Goal: Information Seeking & Learning: Check status

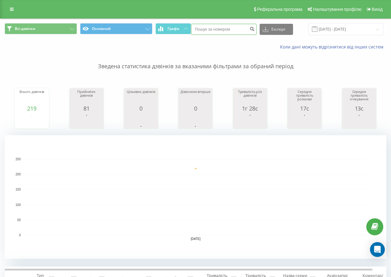
click at [215, 32] on input at bounding box center [224, 29] width 66 height 11
type input "0671620619"
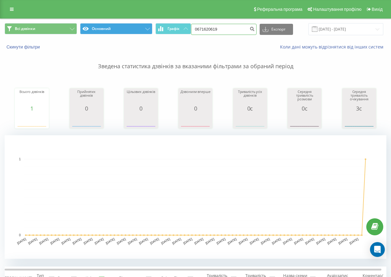
drag, startPoint x: 231, startPoint y: 32, endPoint x: 100, endPoint y: 28, distance: 131.1
click at [100, 28] on div "Всі дзвінки Основний Графік 0671620619 Експорт .csv .xls .xlsx 21.05.2025 - 21.…" at bounding box center [196, 29] width 382 height 12
type input "0507497440"
click at [78, 0] on div "Реферальна програма Налаштування профілю Вихід Всі дзвінки Основний Графік 0507…" at bounding box center [195, 226] width 391 height 452
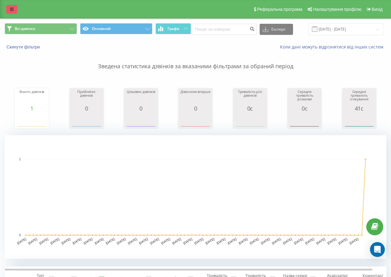
click at [15, 10] on link at bounding box center [11, 9] width 11 height 9
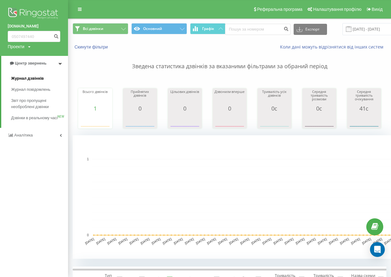
click at [26, 82] on span "Журнал дзвінків" at bounding box center [27, 78] width 33 height 6
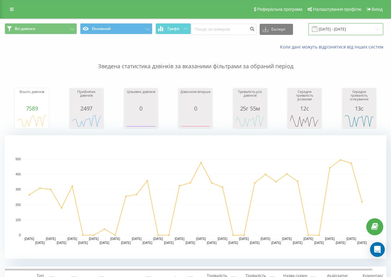
click at [334, 25] on input "21.07.2025 - 21.08.2025" at bounding box center [346, 29] width 75 height 12
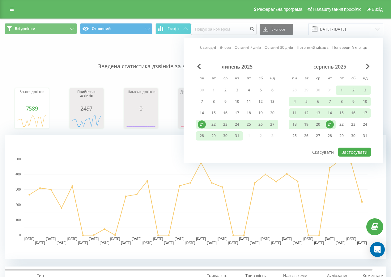
click at [330, 125] on div "21" at bounding box center [330, 125] width 8 height 8
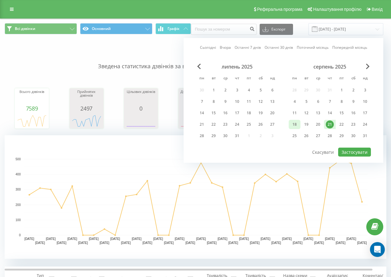
click at [294, 125] on div "18" at bounding box center [295, 125] width 8 height 8
click at [353, 150] on button "Застосувати" at bounding box center [354, 152] width 33 height 9
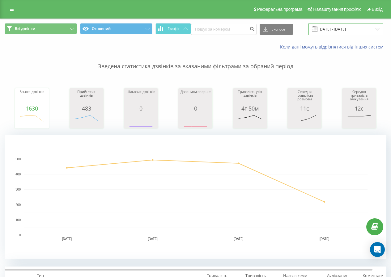
click at [333, 30] on input "18.08.2025 - 21.08.2025" at bounding box center [346, 29] width 75 height 12
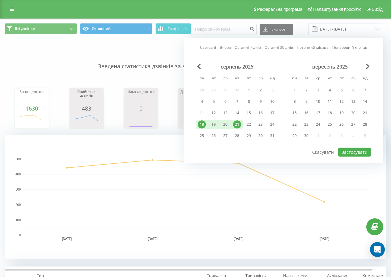
click at [238, 125] on div "21" at bounding box center [237, 125] width 8 height 8
drag, startPoint x: 345, startPoint y: 153, endPoint x: 343, endPoint y: 147, distance: 7.1
click at [345, 153] on button "Застосувати" at bounding box center [354, 152] width 33 height 9
type input "[DATE] - [DATE]"
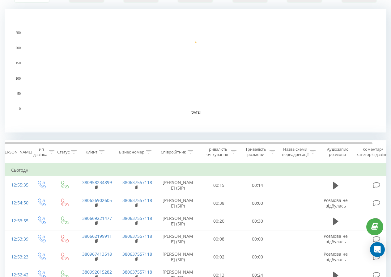
scroll to position [155, 0]
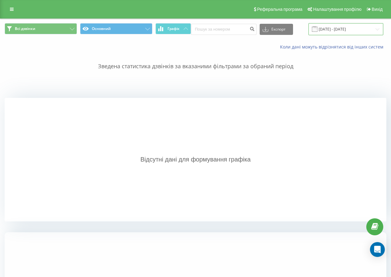
click at [324, 30] on input "21.08.2025 - 21.08.2025" at bounding box center [346, 29] width 75 height 12
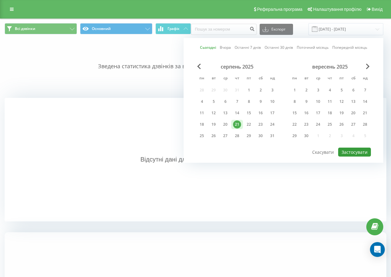
click at [346, 153] on button "Застосувати" at bounding box center [354, 152] width 33 height 9
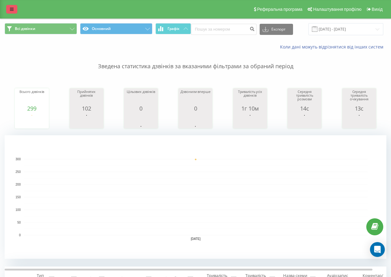
click at [11, 7] on icon at bounding box center [12, 9] width 4 height 4
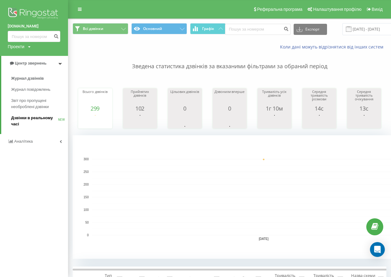
click at [33, 118] on span "Дзвінки в реальному часі" at bounding box center [34, 121] width 47 height 12
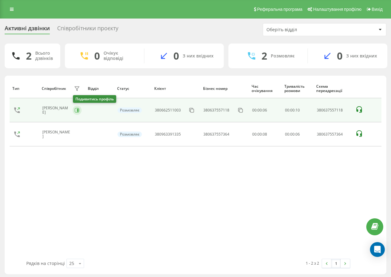
click at [78, 112] on tbody "Онищук [PERSON_NAME] 380662511003 380637557118 00:00:06 00 : 00 : 10 3806375571…" at bounding box center [196, 122] width 372 height 48
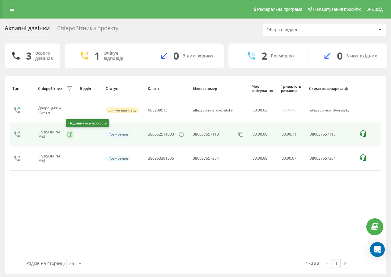
click at [71, 137] on button at bounding box center [70, 134] width 8 height 9
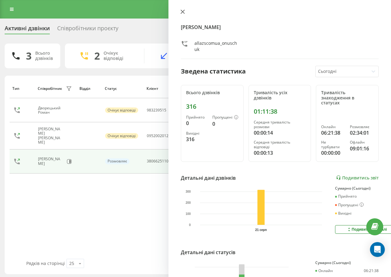
click at [185, 11] on button at bounding box center [183, 12] width 8 height 6
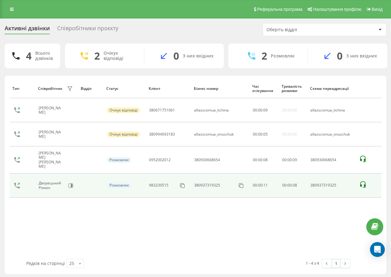
click at [73, 188] on td "Дворецький Роман" at bounding box center [56, 186] width 43 height 24
click at [73, 184] on icon at bounding box center [70, 185] width 5 height 5
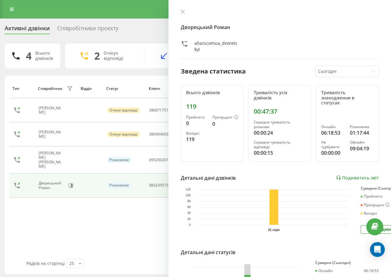
click at [180, 12] on button at bounding box center [183, 12] width 8 height 6
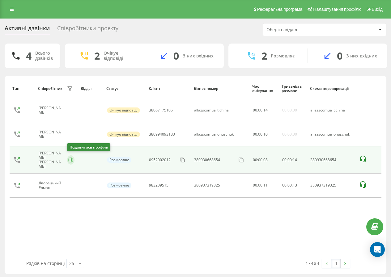
click at [70, 160] on icon at bounding box center [70, 160] width 5 height 5
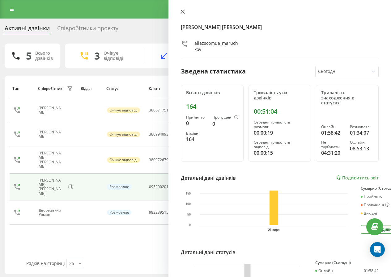
click at [184, 11] on icon at bounding box center [183, 12] width 4 height 4
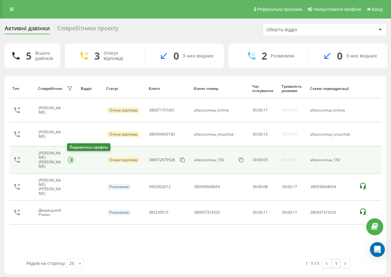
click at [71, 160] on icon at bounding box center [72, 160] width 2 height 3
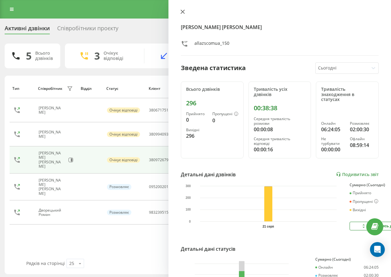
click at [182, 12] on icon at bounding box center [183, 12] width 4 height 4
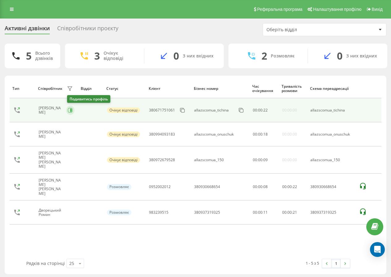
click at [69, 109] on icon at bounding box center [70, 110] width 5 height 5
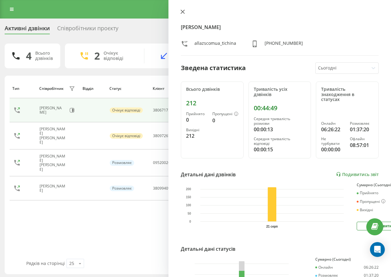
click at [183, 12] on icon at bounding box center [183, 12] width 4 height 4
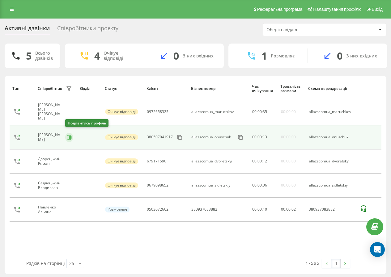
click at [72, 137] on button at bounding box center [69, 137] width 8 height 9
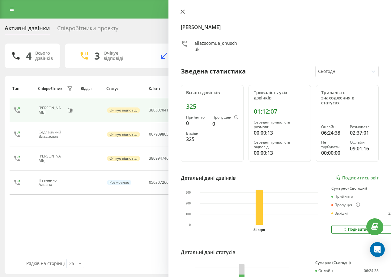
click at [184, 11] on icon at bounding box center [183, 12] width 4 height 4
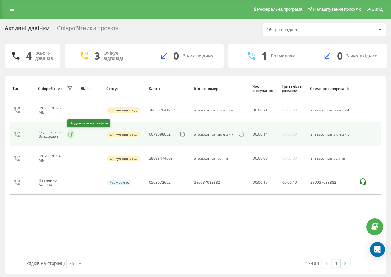
click at [71, 134] on icon at bounding box center [72, 134] width 2 height 3
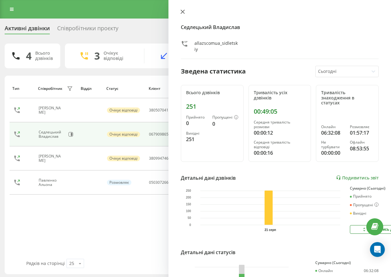
click at [183, 11] on icon at bounding box center [183, 12] width 4 height 4
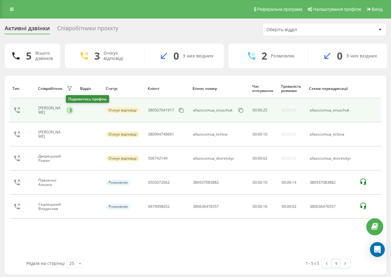
click at [70, 111] on icon at bounding box center [69, 110] width 5 height 5
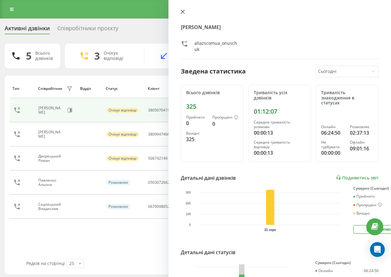
click at [183, 13] on icon at bounding box center [183, 12] width 4 height 4
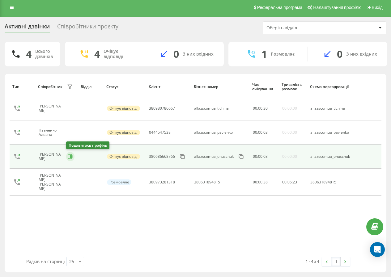
click at [73, 157] on button at bounding box center [70, 156] width 8 height 9
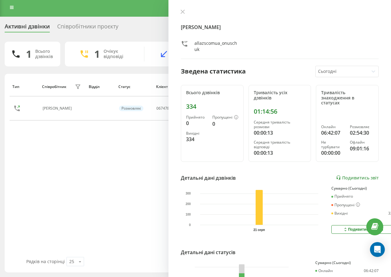
click at [183, 9] on div "Онищук Маріна allazscomua_onuschuk Зведена статистика Сьогодні Всього дзвінків …" at bounding box center [279, 138] width 223 height 277
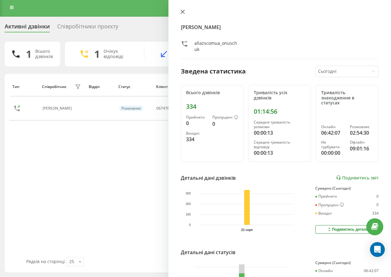
click at [184, 12] on icon at bounding box center [183, 12] width 4 height 4
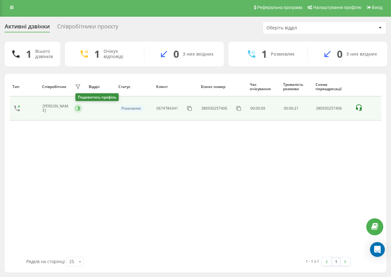
click at [79, 108] on icon at bounding box center [79, 108] width 2 height 3
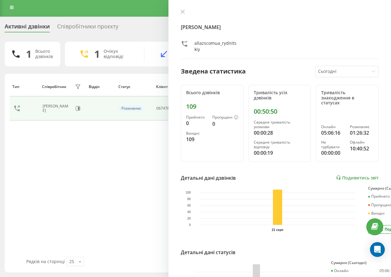
click at [185, 15] on button at bounding box center [183, 12] width 8 height 6
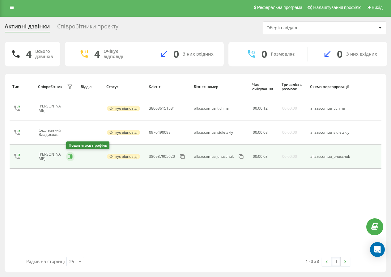
click at [72, 154] on button at bounding box center [70, 156] width 8 height 9
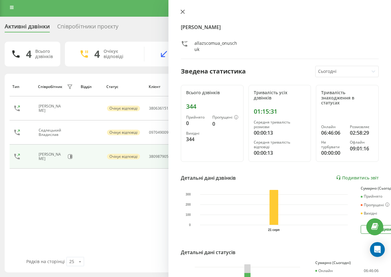
click at [181, 10] on icon at bounding box center [183, 12] width 4 height 4
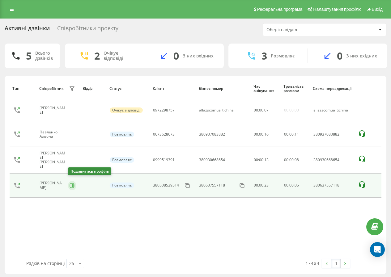
click at [75, 181] on button at bounding box center [72, 185] width 8 height 9
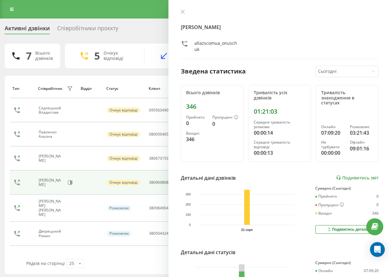
click at [184, 8] on div "Онищук Маріна allazscomua_onuschuk Зведена статистика Сьогодні Всього дзвінків …" at bounding box center [279, 138] width 223 height 277
click at [181, 17] on div "Онищук Маріна allazscomua_onuschuk" at bounding box center [280, 34] width 198 height 50
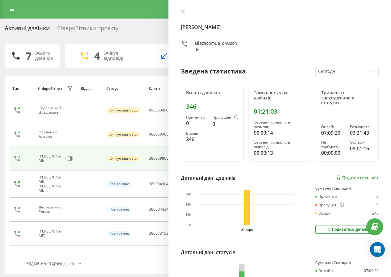
click at [184, 8] on div "Онищук Маріна allazscomua_onuschuk Зведена статистика Сьогодні Всього дзвінків …" at bounding box center [279, 138] width 223 height 277
click at [181, 12] on icon at bounding box center [183, 12] width 4 height 4
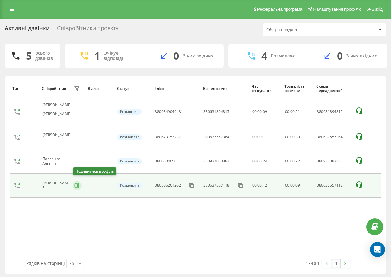
click at [79, 183] on icon at bounding box center [77, 185] width 5 height 5
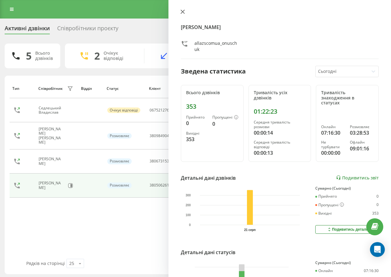
click at [183, 13] on icon at bounding box center [183, 12] width 4 height 4
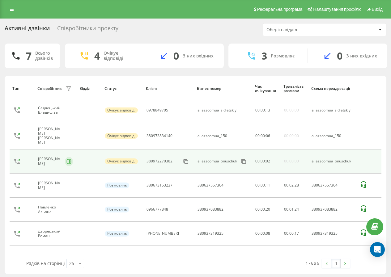
click at [73, 159] on button at bounding box center [69, 161] width 8 height 9
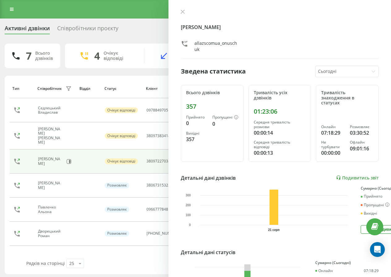
click at [183, 12] on icon at bounding box center [183, 12] width 4 height 4
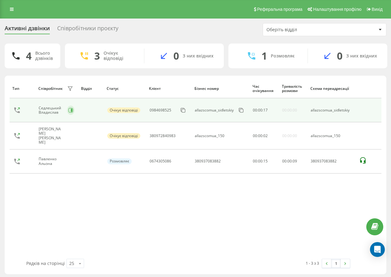
click at [75, 113] on div "Седлецький Владислав" at bounding box center [57, 110] width 36 height 11
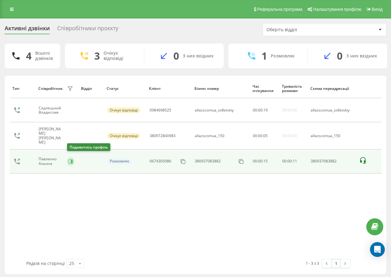
click at [70, 159] on icon at bounding box center [70, 161] width 5 height 5
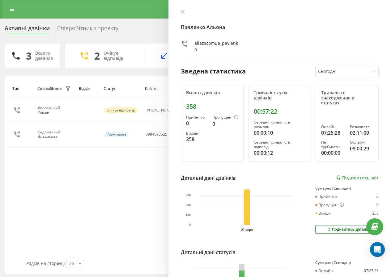
drag, startPoint x: 181, startPoint y: 5, endPoint x: 182, endPoint y: 10, distance: 4.4
click at [181, 6] on div "Павленко Альона allazscomua_pavlenko Зведена статистика Сьогодні Всього дзвінкі…" at bounding box center [279, 138] width 223 height 277
click at [182, 14] on icon at bounding box center [183, 12] width 4 height 4
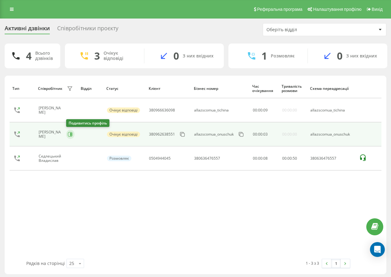
click at [69, 134] on tbody "Тичина Олександр Очікує відповіді 380966636098 allazscomua_tichina 00 : 00 : 09…" at bounding box center [196, 134] width 372 height 72
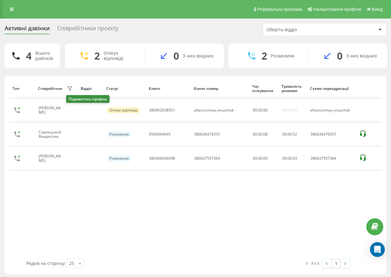
click at [70, 109] on icon at bounding box center [70, 110] width 5 height 5
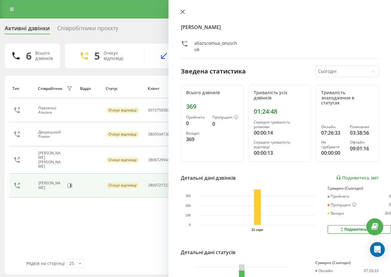
click at [183, 11] on icon at bounding box center [183, 12] width 4 height 4
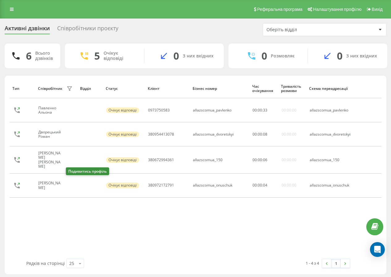
drag, startPoint x: 72, startPoint y: 183, endPoint x: 74, endPoint y: 178, distance: 6.1
click at [72, 183] on icon at bounding box center [70, 185] width 5 height 5
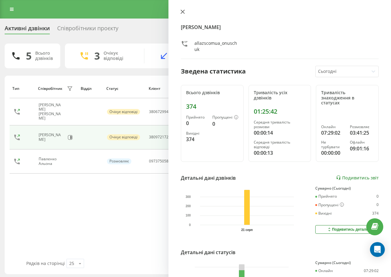
click at [183, 13] on icon at bounding box center [183, 12] width 4 height 4
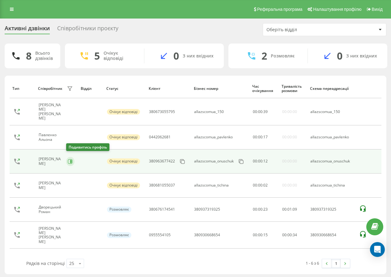
click at [70, 160] on icon at bounding box center [71, 161] width 2 height 3
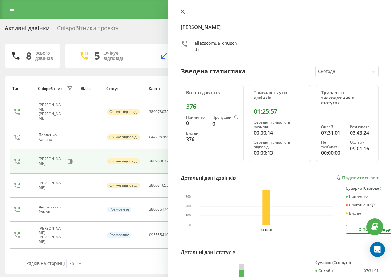
click at [183, 13] on icon at bounding box center [183, 12] width 4 height 4
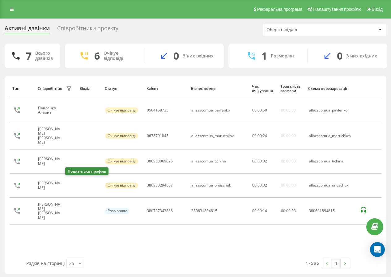
click at [72, 183] on button at bounding box center [69, 186] width 7 height 9
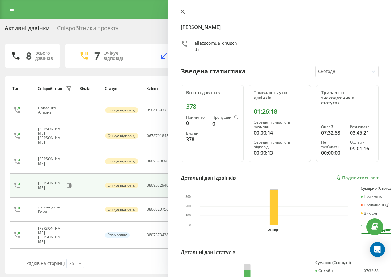
click at [179, 11] on div "Онищук Маріна allazscomua_onuschuk Зведена статистика Сьогодні Всього дзвінків …" at bounding box center [279, 138] width 223 height 277
click at [181, 11] on icon at bounding box center [183, 12] width 4 height 4
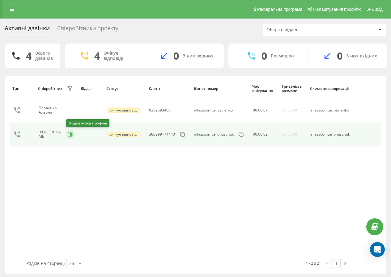
click at [68, 137] on button at bounding box center [70, 134] width 8 height 9
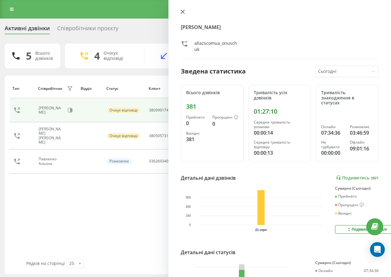
click at [184, 12] on icon at bounding box center [183, 12] width 4 height 4
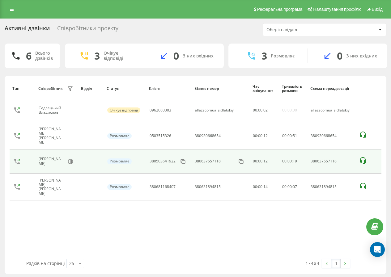
click at [82, 135] on tbody "Седлецький Владислав Очікує відповіді 0962080303 allazscomua_sidletskiy 00 : 00…" at bounding box center [196, 149] width 372 height 102
click at [67, 159] on button at bounding box center [70, 161] width 8 height 9
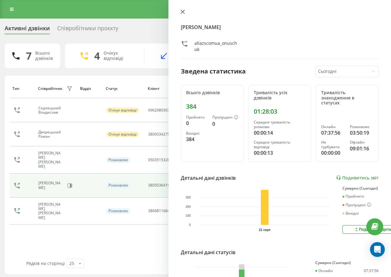
drag, startPoint x: 182, startPoint y: 12, endPoint x: 221, endPoint y: 5, distance: 39.7
click at [182, 12] on icon at bounding box center [183, 12] width 4 height 4
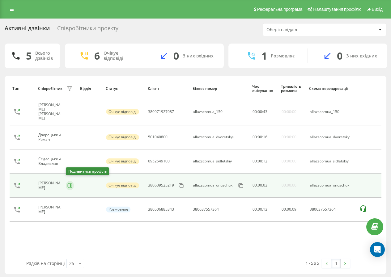
click at [74, 181] on button at bounding box center [70, 185] width 8 height 9
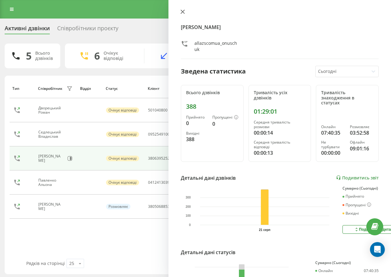
click at [181, 13] on icon at bounding box center [183, 12] width 4 height 4
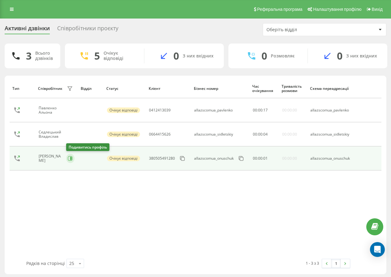
click at [69, 158] on icon at bounding box center [70, 158] width 5 height 5
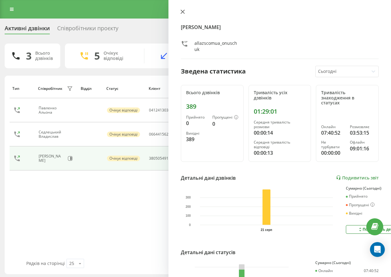
click at [183, 11] on icon at bounding box center [183, 12] width 4 height 4
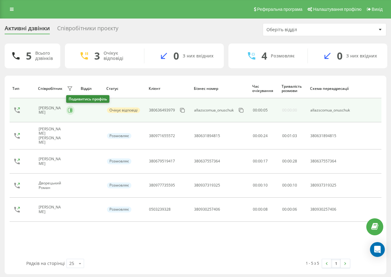
click at [73, 113] on icon at bounding box center [70, 110] width 5 height 5
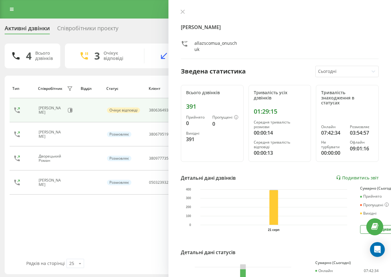
drag, startPoint x: 184, startPoint y: 11, endPoint x: 213, endPoint y: 1, distance: 30.9
click at [184, 11] on icon at bounding box center [183, 12] width 4 height 4
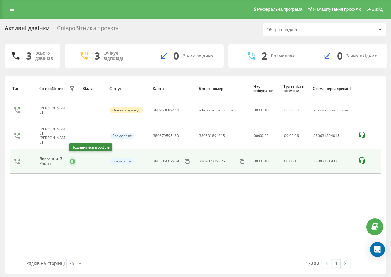
click at [73, 161] on button at bounding box center [72, 161] width 7 height 9
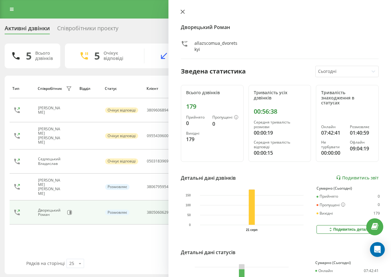
click at [183, 14] on icon at bounding box center [183, 12] width 4 height 4
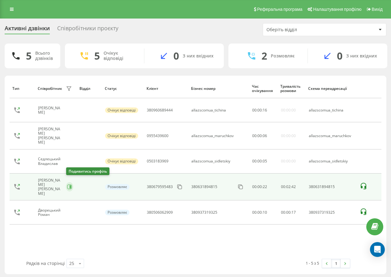
click at [67, 185] on icon at bounding box center [69, 187] width 5 height 5
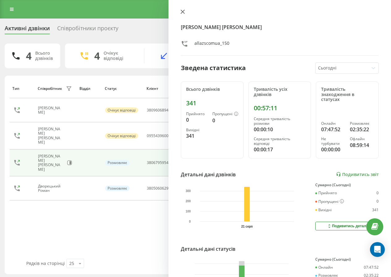
click at [182, 14] on button at bounding box center [183, 12] width 8 height 6
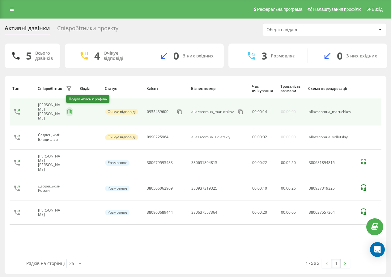
click at [71, 111] on icon at bounding box center [71, 111] width 2 height 3
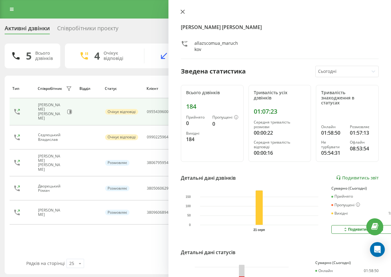
click at [185, 13] on icon at bounding box center [183, 12] width 4 height 4
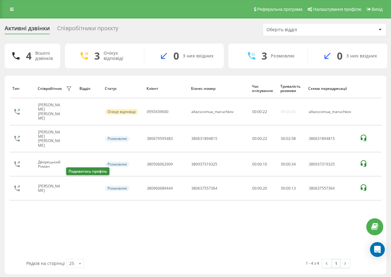
drag, startPoint x: 70, startPoint y: 183, endPoint x: 74, endPoint y: 175, distance: 8.9
click at [70, 187] on icon at bounding box center [71, 188] width 2 height 3
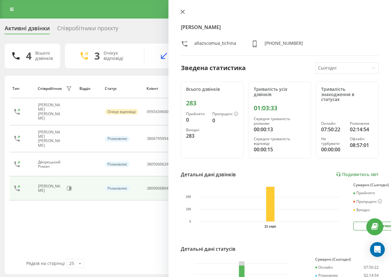
click at [183, 11] on icon at bounding box center [183, 12] width 4 height 4
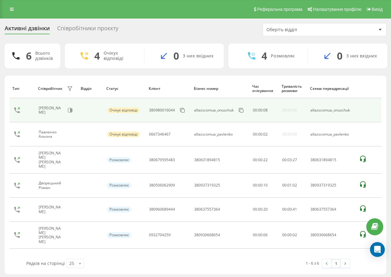
click at [65, 109] on div "Онищук Маріна" at bounding box center [52, 110] width 26 height 9
click at [70, 112] on icon at bounding box center [70, 110] width 5 height 5
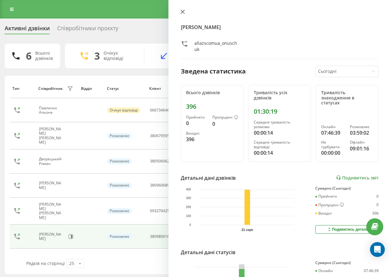
click at [185, 12] on button at bounding box center [183, 12] width 8 height 6
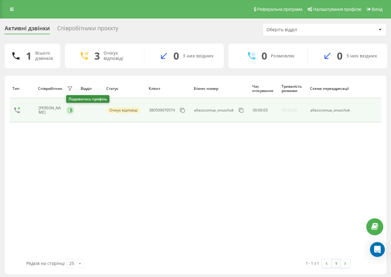
click at [66, 110] on button at bounding box center [70, 110] width 8 height 9
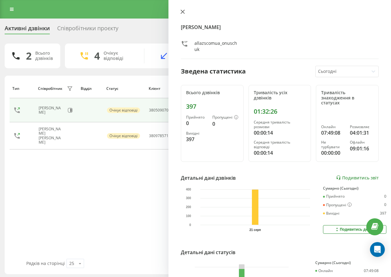
click at [180, 11] on button at bounding box center [183, 12] width 8 height 6
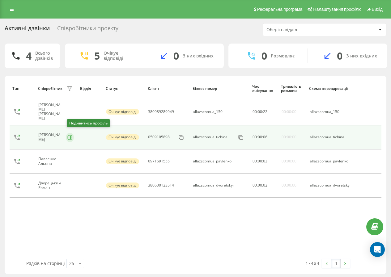
click at [71, 136] on icon at bounding box center [71, 137] width 2 height 3
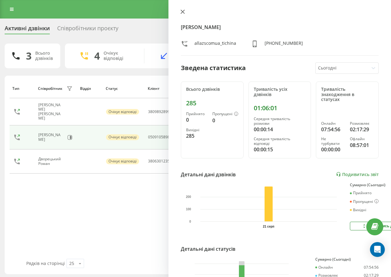
click at [182, 14] on icon at bounding box center [183, 12] width 4 height 4
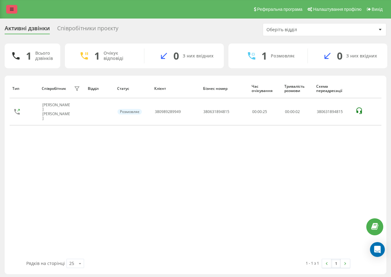
click at [12, 12] on link at bounding box center [11, 9] width 11 height 9
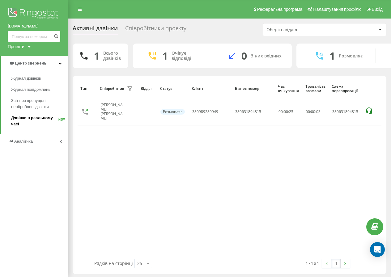
click at [35, 122] on span "Дзвінки в реальному часі" at bounding box center [34, 121] width 47 height 12
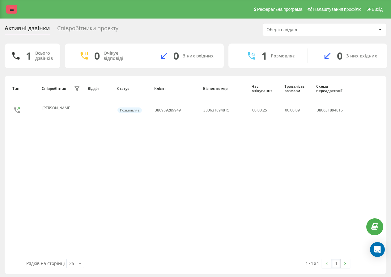
click at [8, 9] on link at bounding box center [11, 9] width 11 height 9
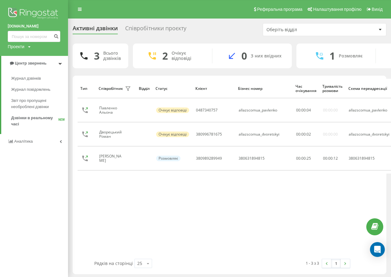
click at [137, 209] on div "Тип Співробітник фільтру Відділ Статус Клієнт Бізнес номер Час очікування Трива…" at bounding box center [230, 169] width 304 height 180
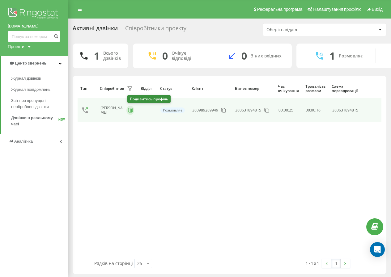
click at [128, 112] on button at bounding box center [130, 110] width 8 height 9
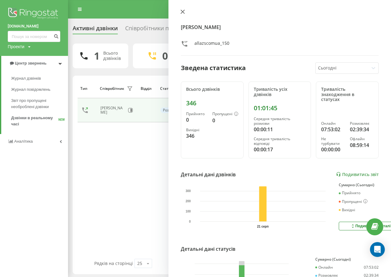
click at [181, 12] on icon at bounding box center [183, 12] width 4 height 4
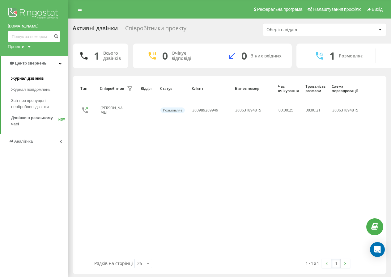
click at [31, 79] on span "Журнал дзвінків" at bounding box center [27, 78] width 33 height 6
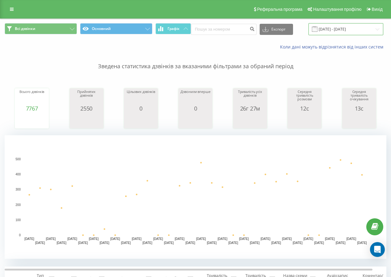
click at [337, 26] on input "[DATE] - [DATE]" at bounding box center [346, 29] width 75 height 12
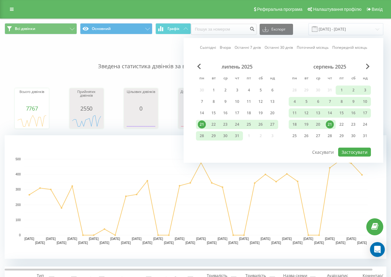
drag, startPoint x: 330, startPoint y: 124, endPoint x: 335, endPoint y: 129, distance: 6.8
click at [330, 124] on div "21" at bounding box center [330, 125] width 8 height 8
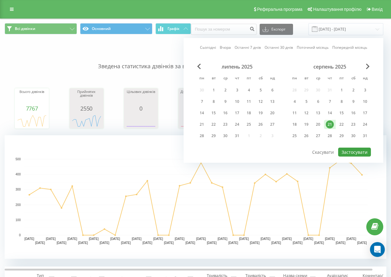
click at [351, 147] on div at bounding box center [283, 147] width 175 height 1
click at [351, 151] on button "Застосувати" at bounding box center [354, 152] width 33 height 9
type input "[DATE] - [DATE]"
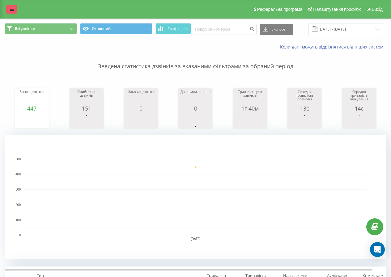
click at [15, 10] on link at bounding box center [11, 9] width 11 height 9
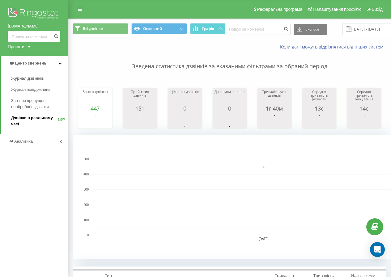
click at [34, 126] on span "Дзвінки в реальному часі" at bounding box center [34, 121] width 47 height 12
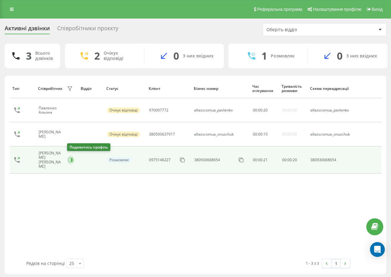
click at [73, 159] on icon at bounding box center [70, 160] width 5 height 5
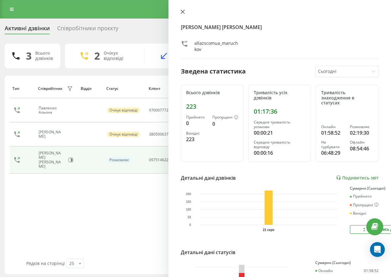
click at [181, 12] on icon at bounding box center [183, 12] width 4 height 4
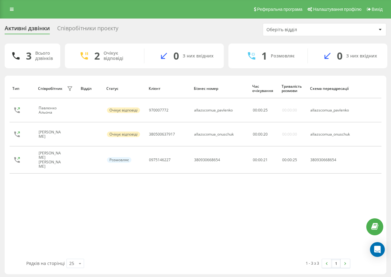
click at [68, 138] on button at bounding box center [70, 135] width 7 height 9
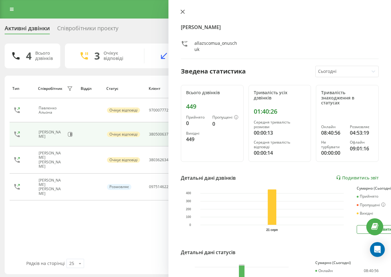
click at [182, 10] on icon at bounding box center [183, 12] width 4 height 4
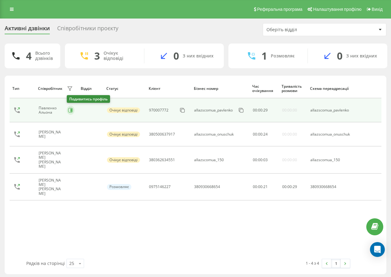
click at [74, 110] on button at bounding box center [71, 110] width 8 height 9
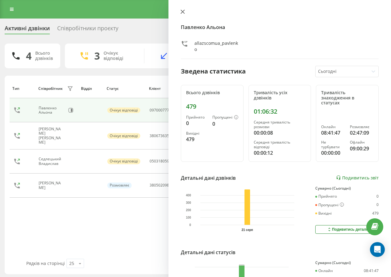
click at [183, 12] on icon at bounding box center [183, 12] width 4 height 4
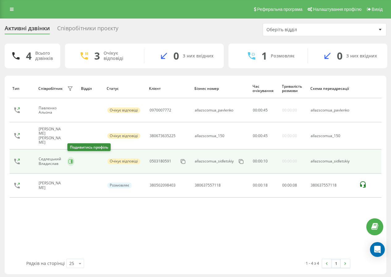
click at [70, 157] on button at bounding box center [70, 161] width 7 height 9
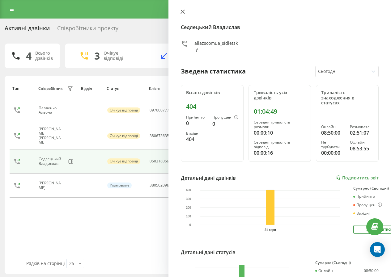
click at [183, 11] on icon at bounding box center [183, 12] width 4 height 4
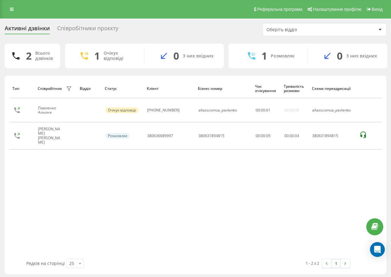
click at [70, 157] on div "Тип Співробітник фільтру Відділ Статус Клієнт Бізнес номер Час очікування Трива…" at bounding box center [196, 169] width 372 height 180
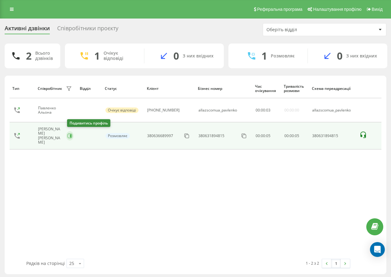
click at [71, 134] on icon at bounding box center [71, 135] width 2 height 3
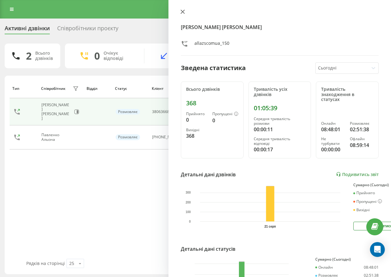
click at [182, 12] on icon at bounding box center [183, 12] width 4 height 4
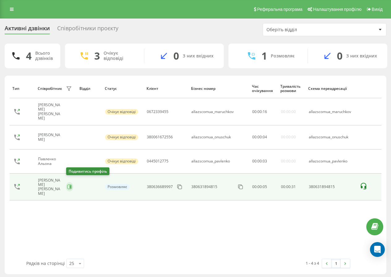
click at [70, 185] on icon at bounding box center [69, 187] width 5 height 5
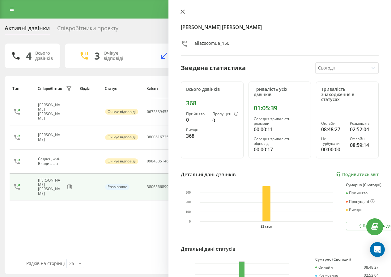
click at [183, 11] on icon at bounding box center [183, 12] width 4 height 4
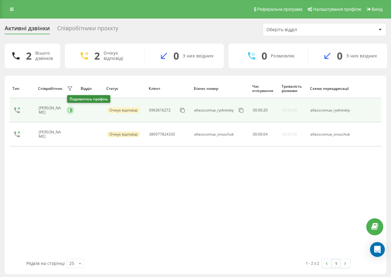
click at [73, 110] on icon at bounding box center [70, 110] width 5 height 5
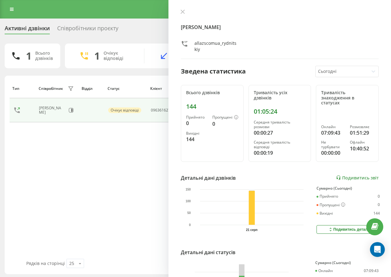
click at [185, 13] on icon at bounding box center [183, 12] width 4 height 4
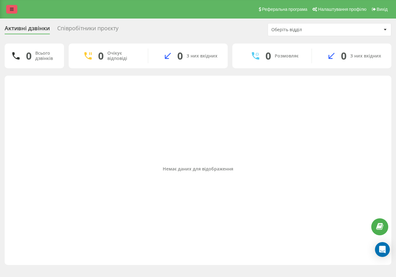
click at [10, 10] on icon at bounding box center [12, 9] width 4 height 4
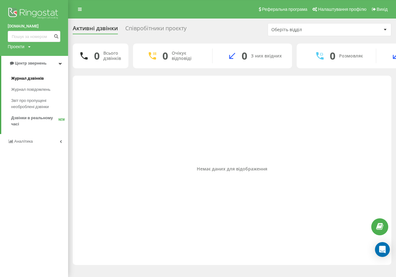
click at [32, 80] on span "Журнал дзвінків" at bounding box center [27, 78] width 33 height 6
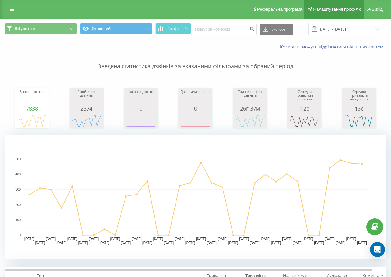
click at [350, 17] on link "Налаштування профілю" at bounding box center [334, 9] width 59 height 19
click at [346, 23] on div "Всі дзвінки Основний Графік Експорт .csv .xls .xlsx [DATE] - [DATE]" at bounding box center [195, 29] width 390 height 21
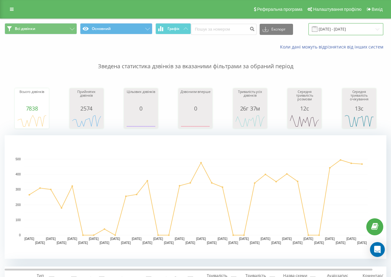
click at [346, 27] on input "[DATE] - [DATE]" at bounding box center [346, 29] width 75 height 12
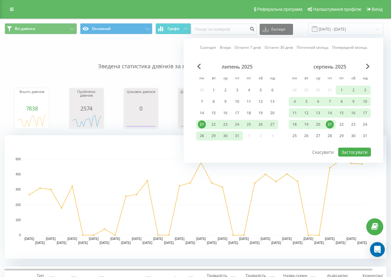
click at [331, 124] on div "21" at bounding box center [330, 125] width 8 height 8
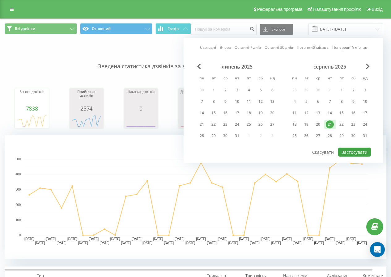
click at [369, 153] on div "Сьогодні Вчора Останні 7 днів Останні 30 днів Поточний місяць Попередній місяць…" at bounding box center [284, 100] width 200 height 125
click at [369, 153] on button "Застосувати" at bounding box center [354, 152] width 33 height 9
type input "[DATE] - [DATE]"
